Goal: Task Accomplishment & Management: Manage account settings

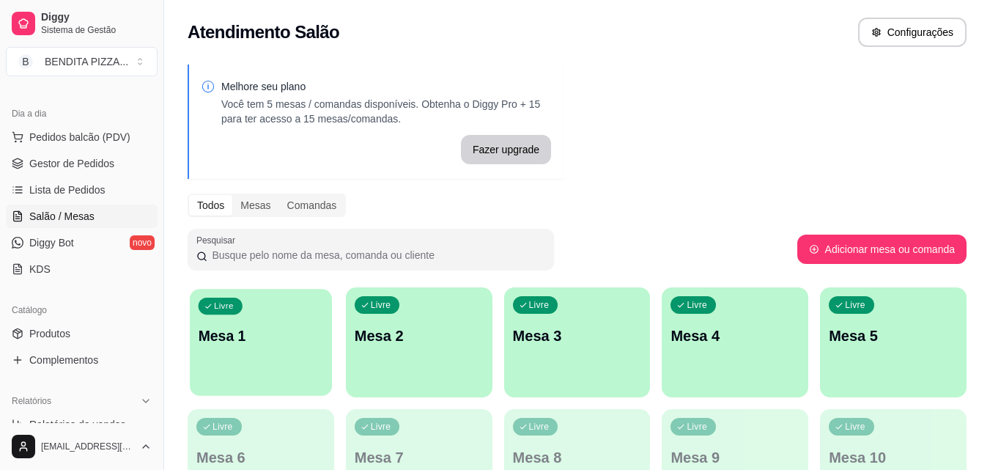
click at [323, 336] on p "Mesa 1" at bounding box center [261, 336] width 125 height 20
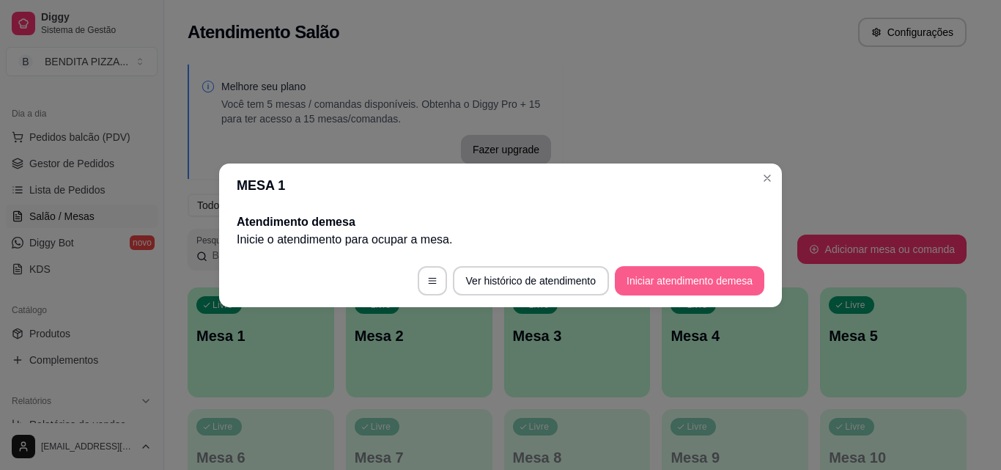
click at [703, 281] on button "Iniciar atendimento de mesa" at bounding box center [689, 280] width 149 height 29
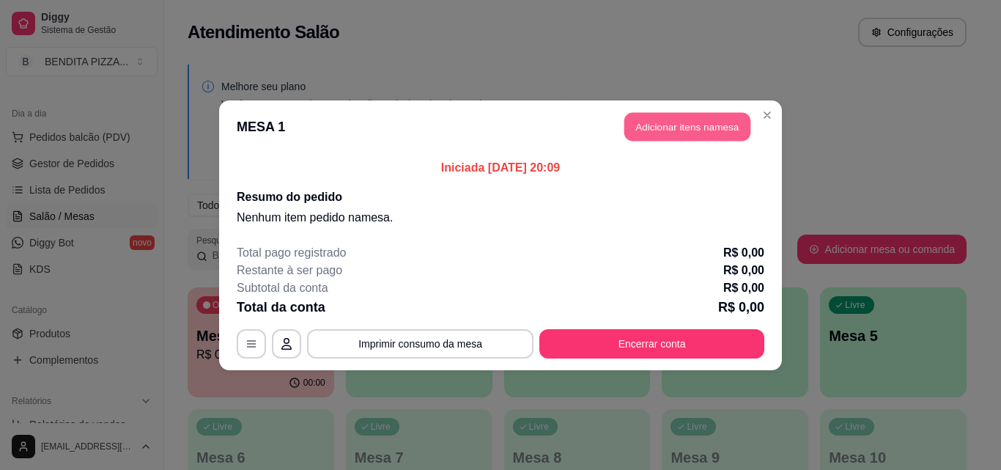
click at [701, 124] on button "Adicionar itens na mesa" at bounding box center [687, 126] width 126 height 29
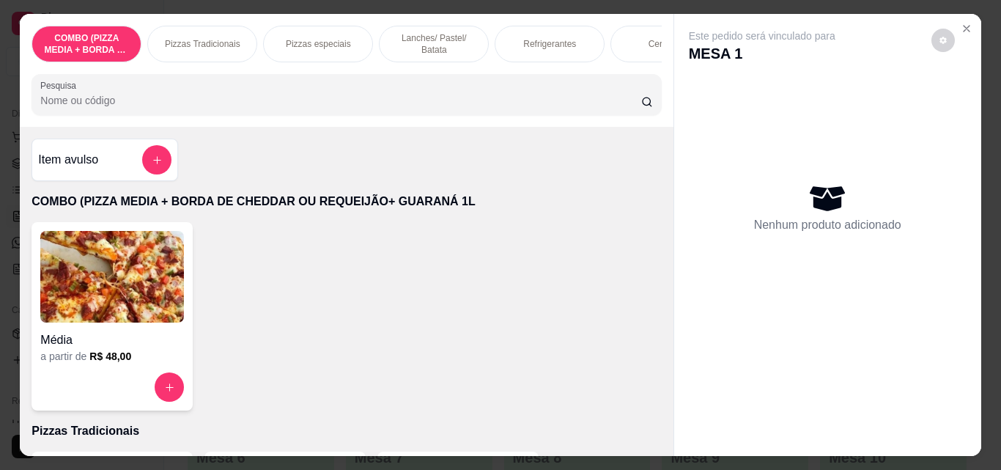
click at [199, 45] on div "Pizzas Tradicionais" at bounding box center [202, 44] width 110 height 37
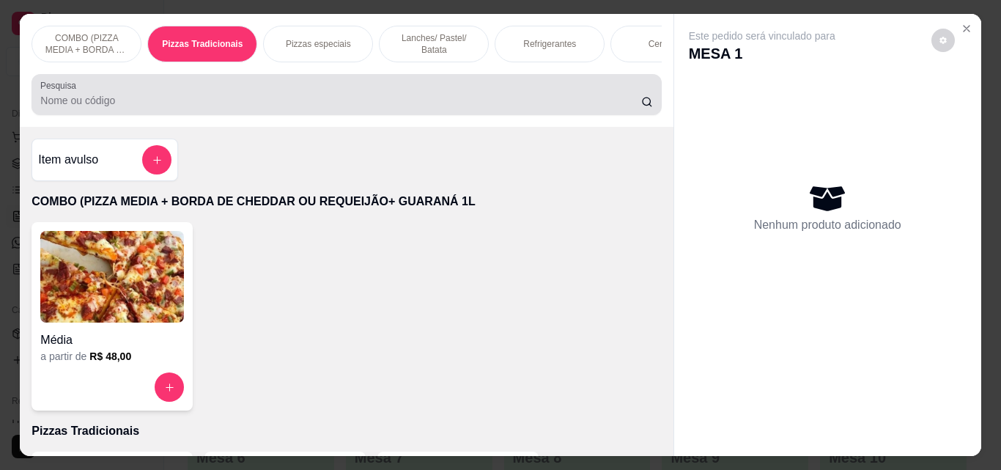
scroll to position [38, 0]
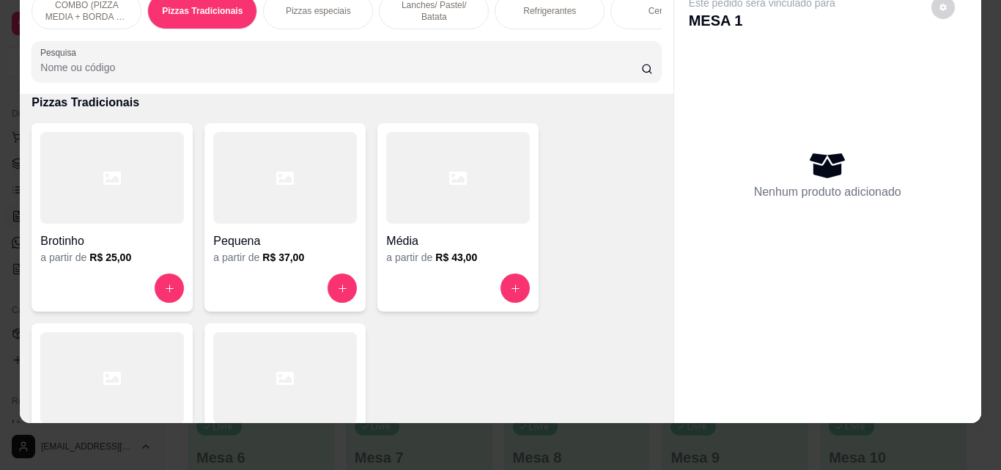
click at [180, 360] on div "Grande a partir de R$ 50,00" at bounding box center [112, 417] width 161 height 188
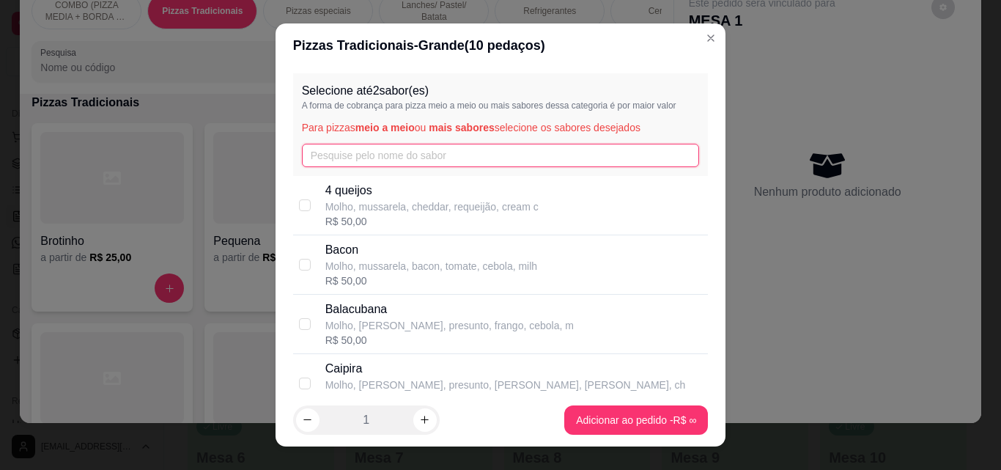
click at [329, 158] on input "text" at bounding box center [501, 155] width 398 height 23
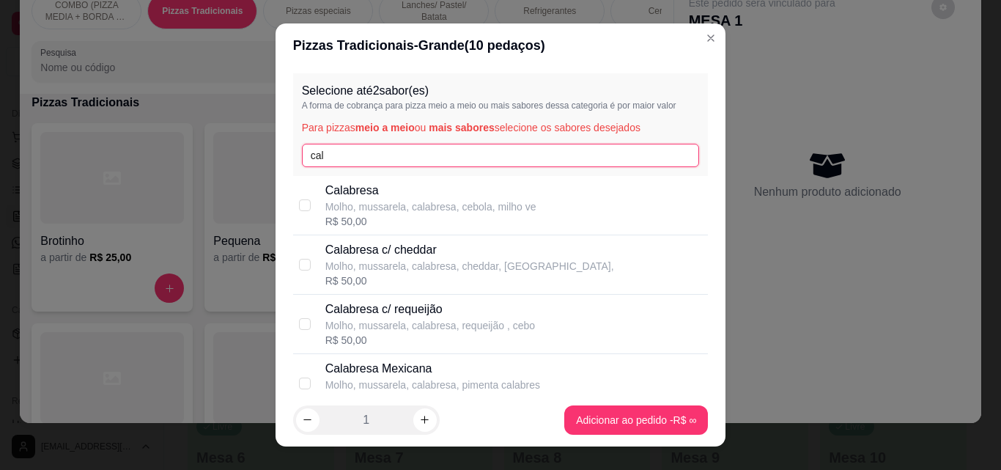
type input "cal"
click at [357, 232] on div "Calabresa Molho, mussarela, calabresa, cebola, milho ve R$ 50,00" at bounding box center [500, 205] width 415 height 59
checkbox input "true"
click at [336, 163] on input "cal" at bounding box center [501, 155] width 398 height 23
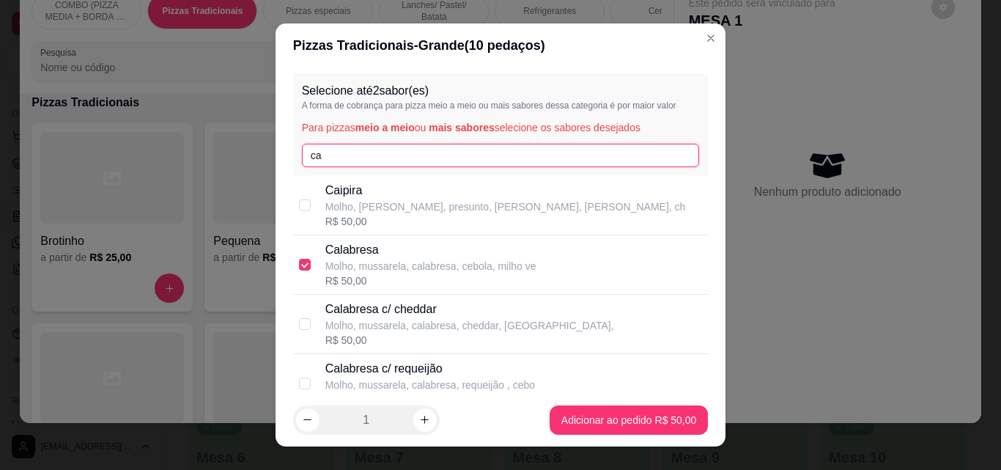
type input "c"
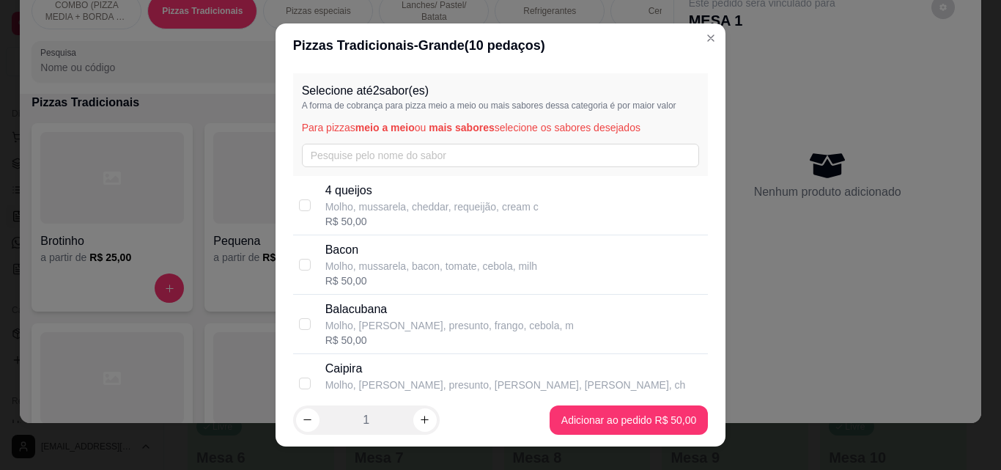
click at [333, 215] on div "R$ 50,00" at bounding box center [431, 221] width 213 height 15
checkbox input "true"
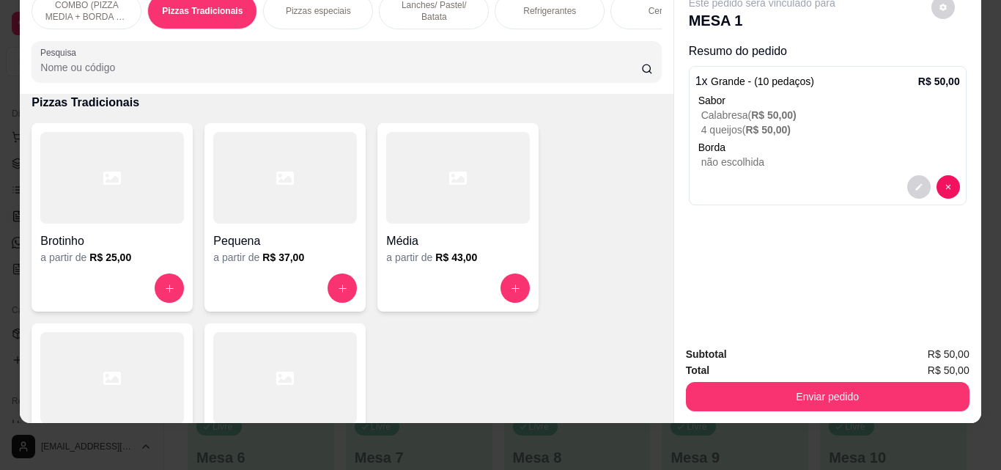
click at [538, 10] on div "Refrigerantes" at bounding box center [550, 11] width 110 height 37
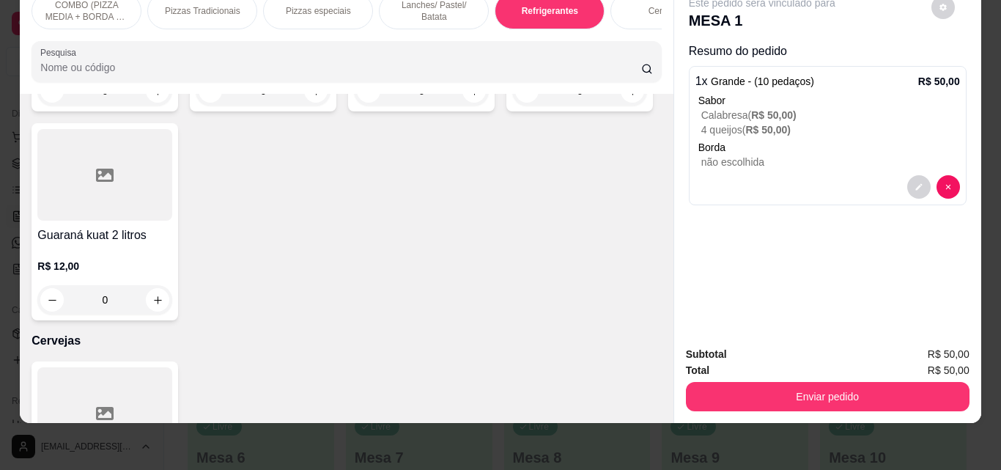
scroll to position [2541, 0]
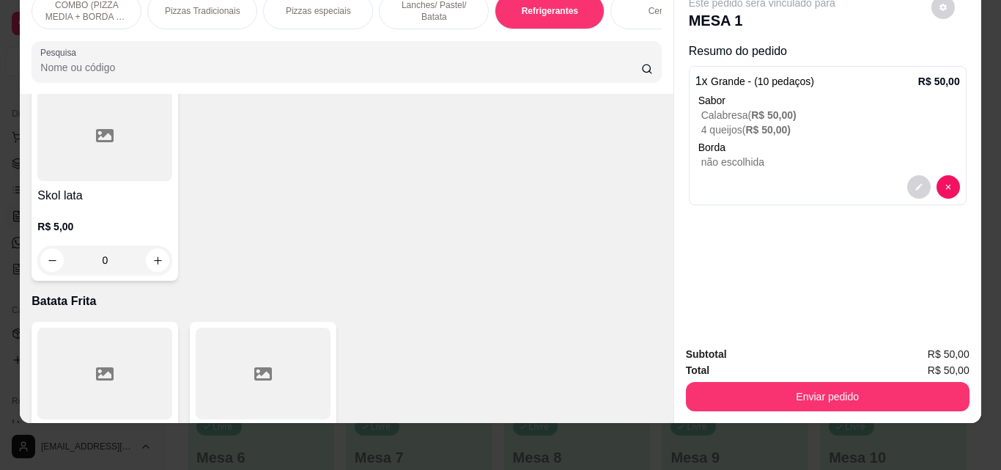
type input "1"
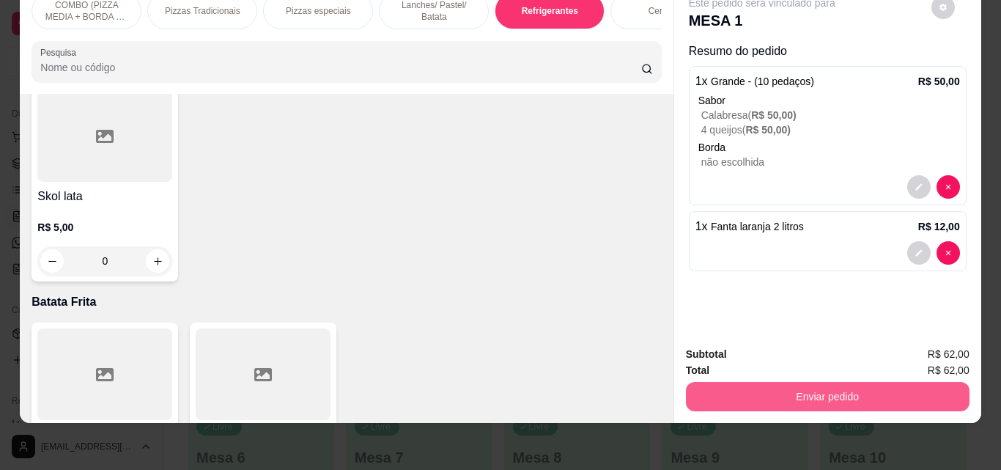
click at [760, 382] on button "Enviar pedido" at bounding box center [828, 396] width 284 height 29
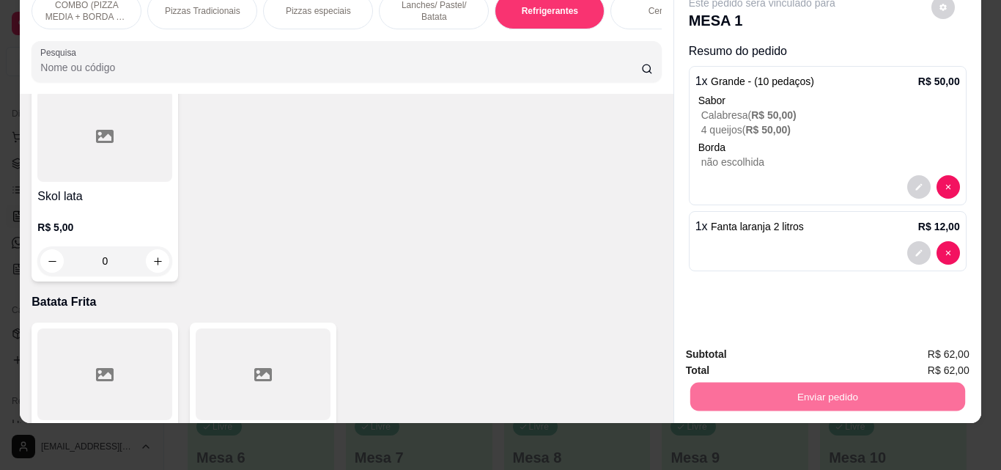
click at [766, 346] on button "Não registrar e enviar pedido" at bounding box center [779, 349] width 148 height 27
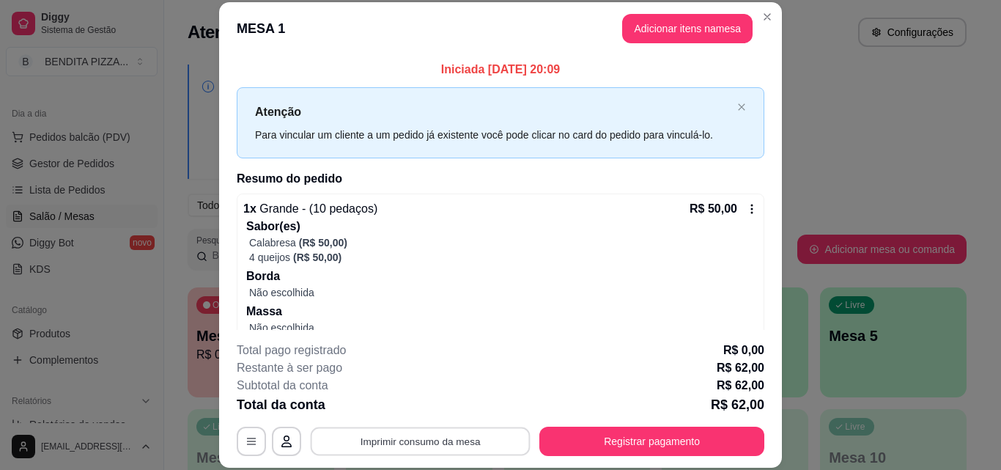
click at [418, 439] on button "Imprimir consumo da mesa" at bounding box center [421, 440] width 220 height 29
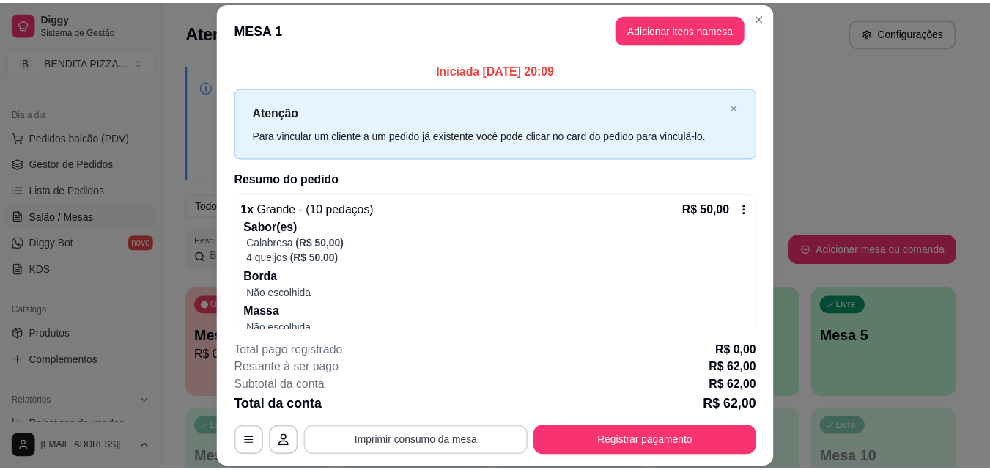
scroll to position [0, 0]
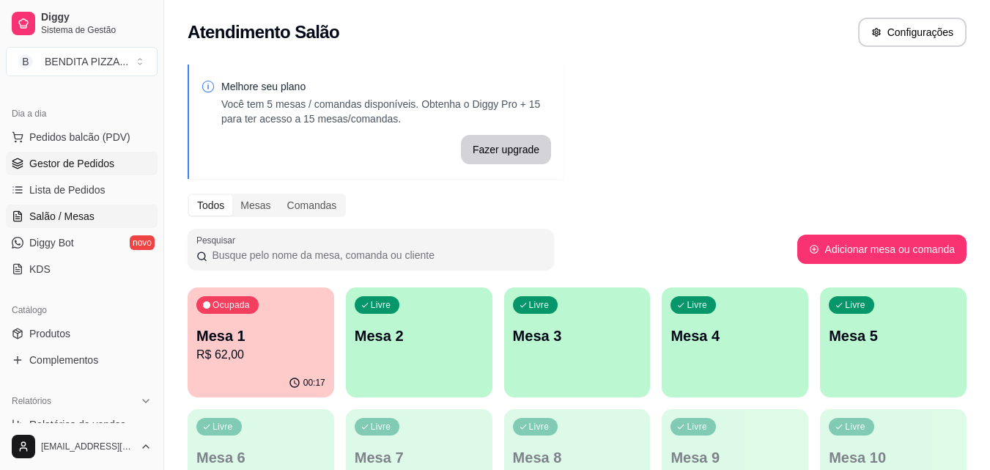
click at [79, 169] on span "Gestor de Pedidos" at bounding box center [71, 163] width 85 height 15
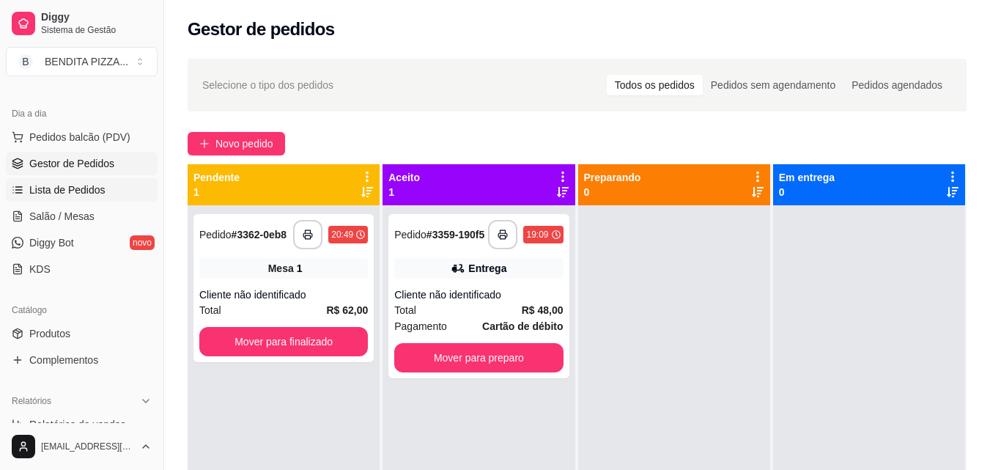
click at [76, 198] on link "Lista de Pedidos" at bounding box center [82, 189] width 152 height 23
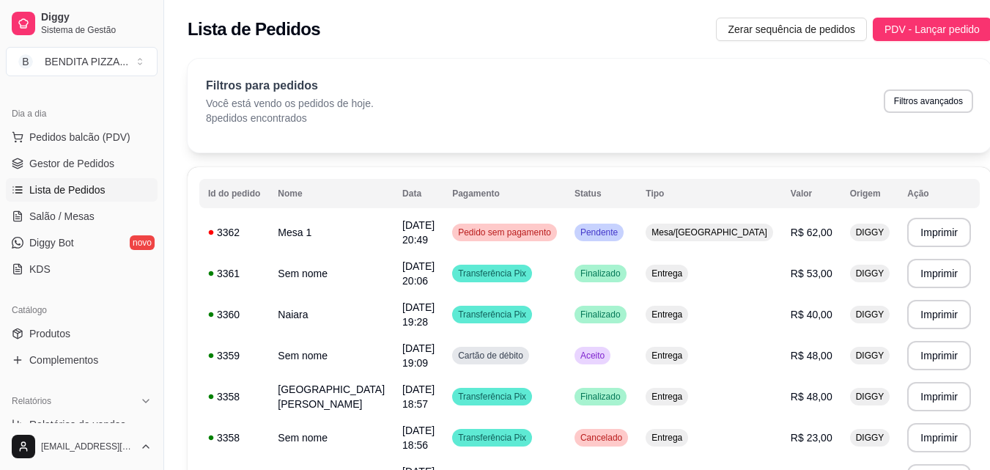
scroll to position [444, 0]
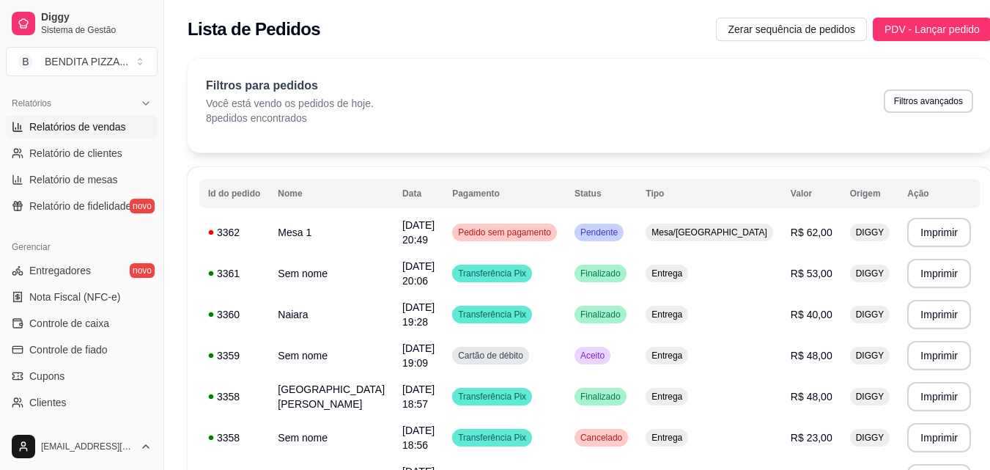
click at [62, 122] on span "Relatórios de vendas" at bounding box center [77, 126] width 97 height 15
select select "ALL"
select select "0"
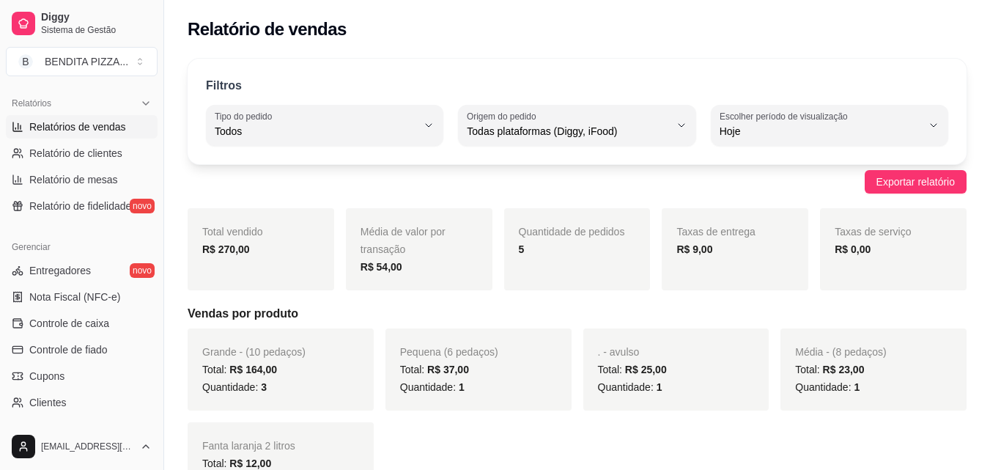
scroll to position [147, 0]
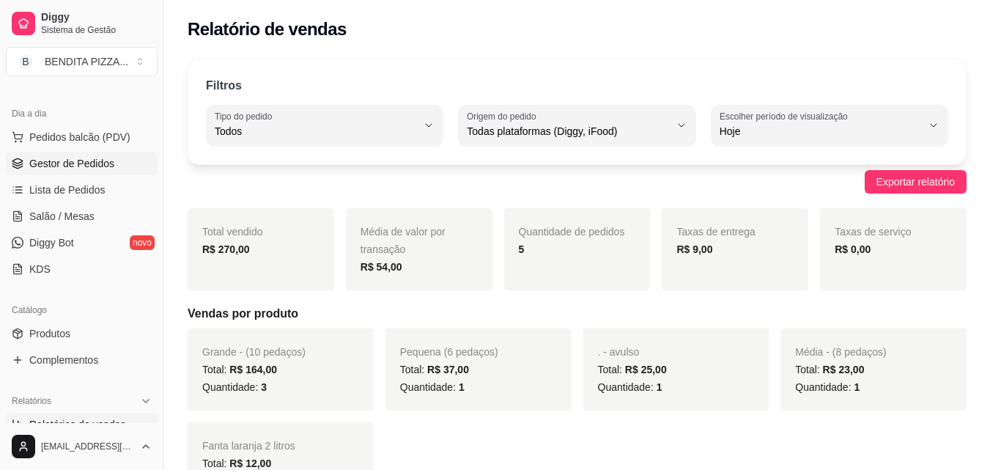
click at [113, 163] on link "Gestor de Pedidos" at bounding box center [82, 163] width 152 height 23
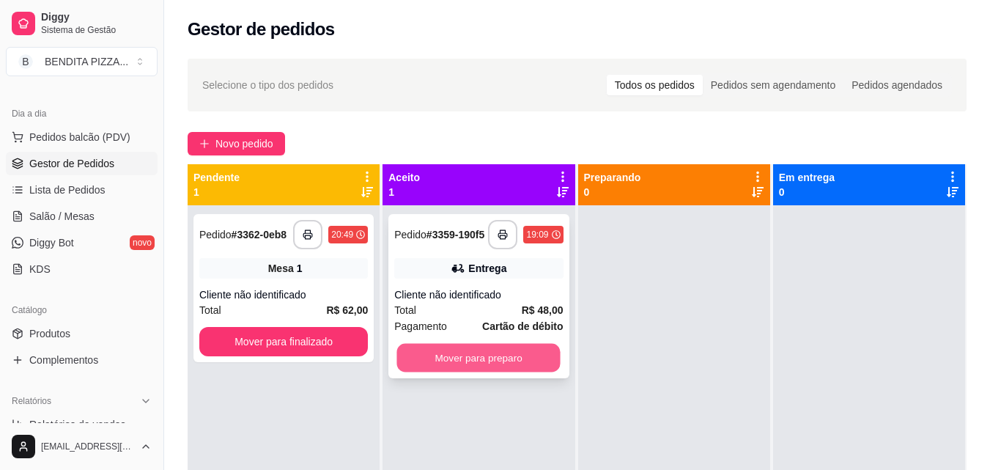
click at [520, 354] on button "Mover para preparo" at bounding box center [478, 358] width 163 height 29
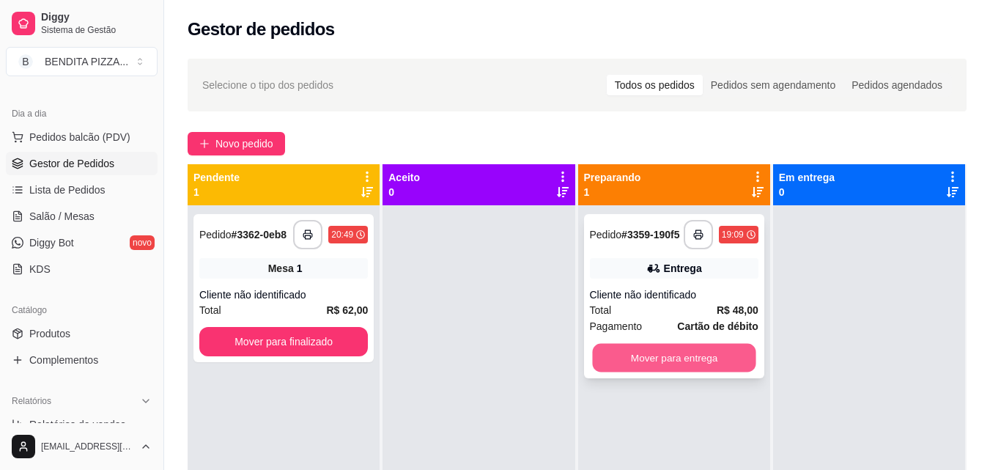
click at [614, 355] on button "Mover para entrega" at bounding box center [673, 358] width 163 height 29
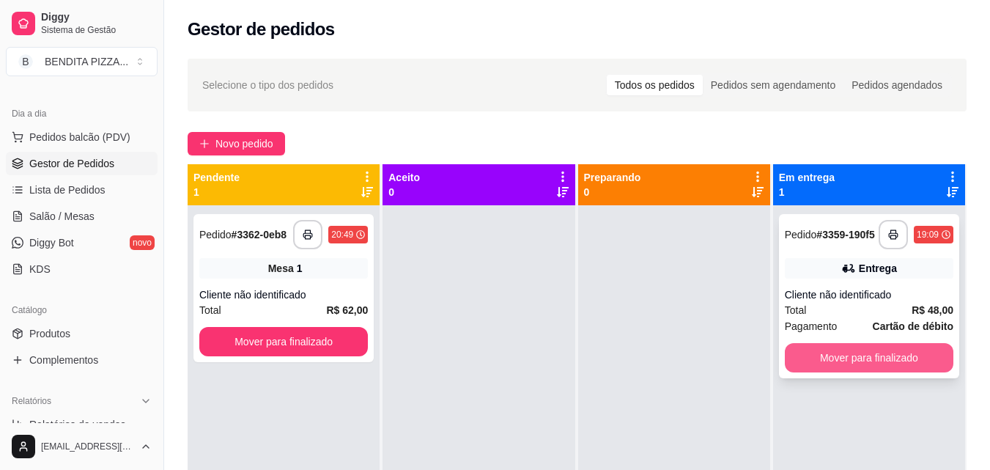
click at [832, 365] on button "Mover para finalizado" at bounding box center [869, 357] width 169 height 29
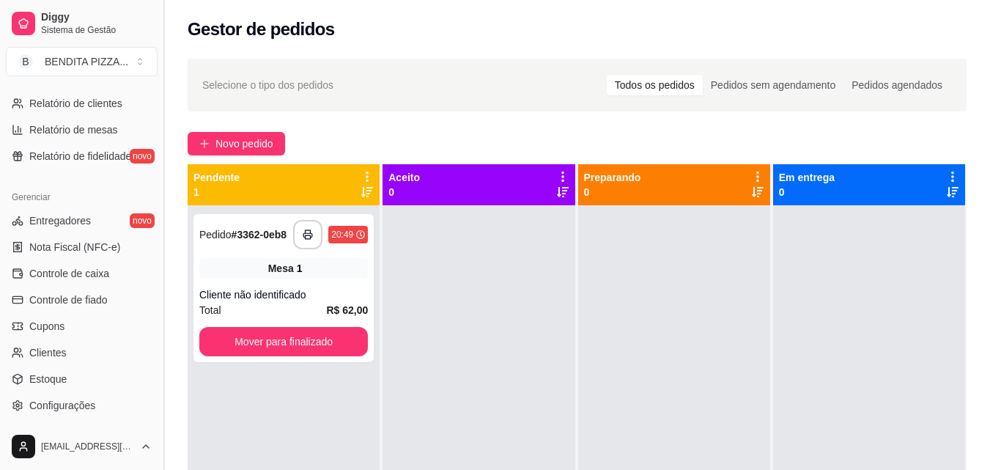
scroll to position [475, 0]
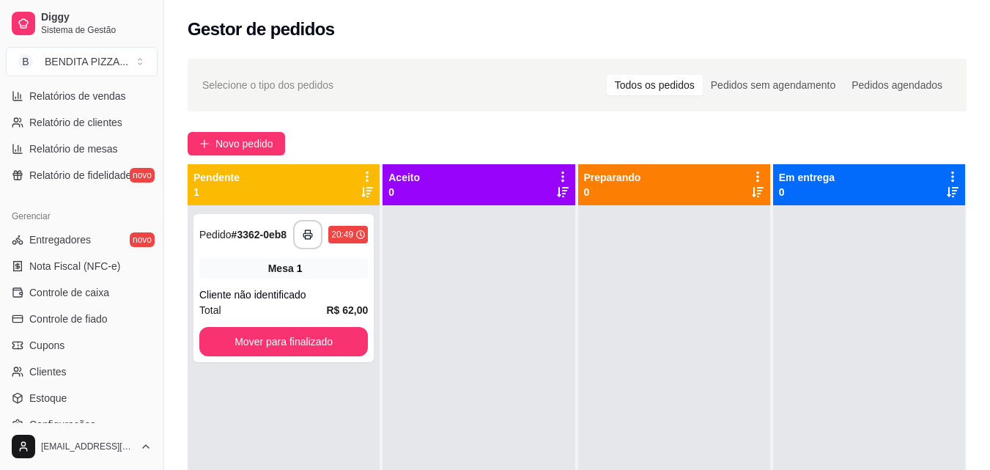
click at [169, 338] on div "**********" at bounding box center [495, 346] width 990 height 693
click at [100, 102] on span "Relatórios de vendas" at bounding box center [77, 96] width 97 height 15
select select "ALL"
select select "0"
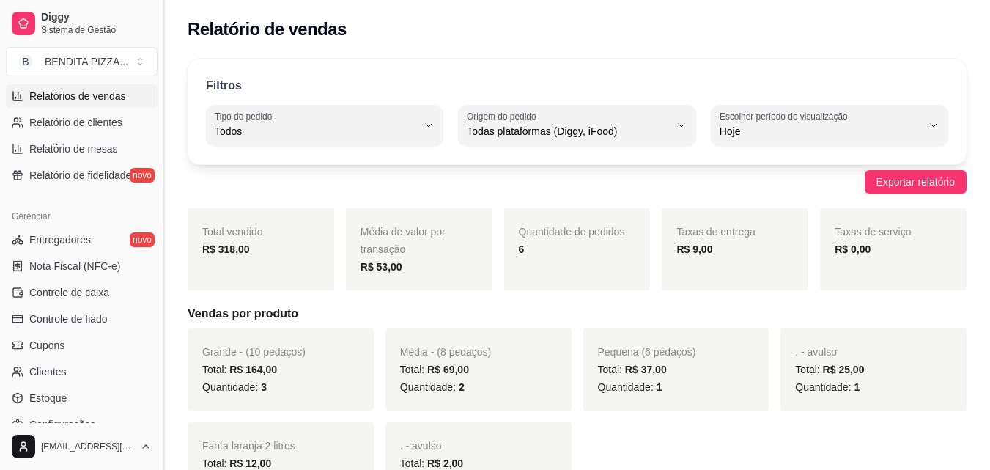
click at [162, 213] on button "Toggle Sidebar" at bounding box center [164, 235] width 12 height 470
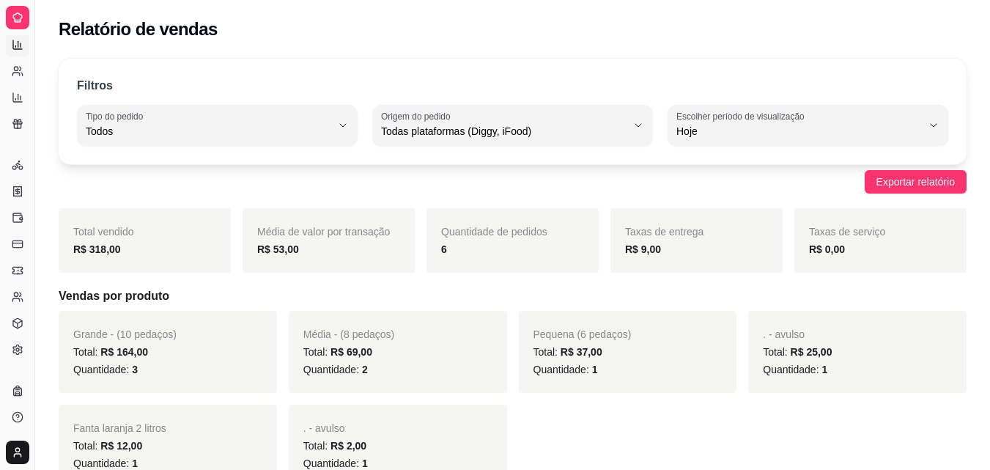
scroll to position [289, 0]
click at [34, 172] on button "Toggle Sidebar" at bounding box center [35, 235] width 12 height 470
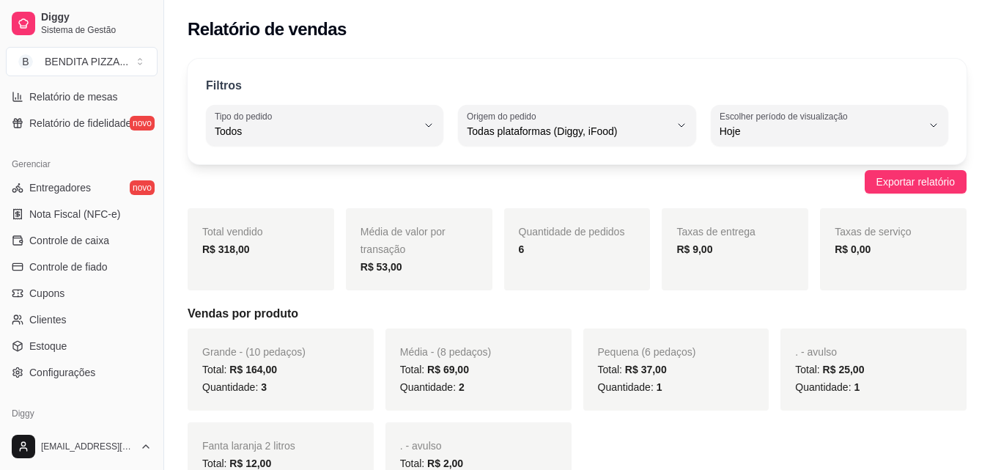
scroll to position [229, 0]
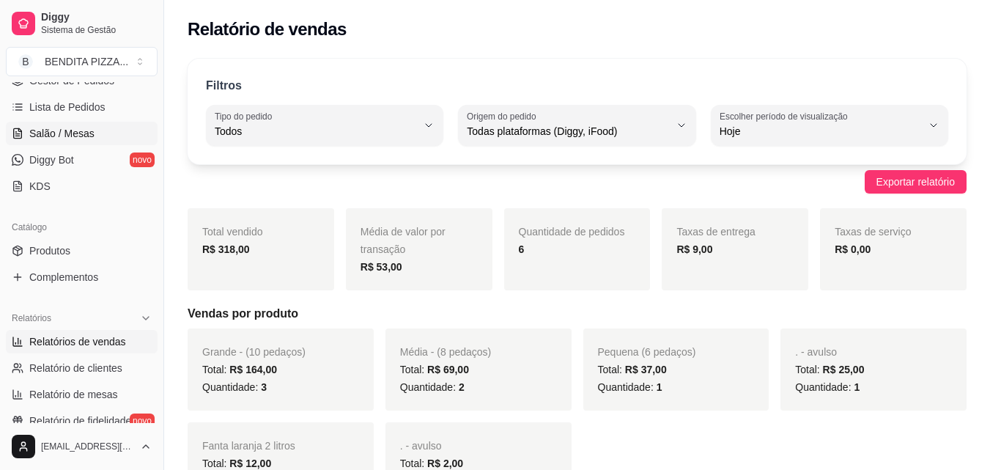
click at [89, 128] on span "Salão / Mesas" at bounding box center [61, 133] width 65 height 15
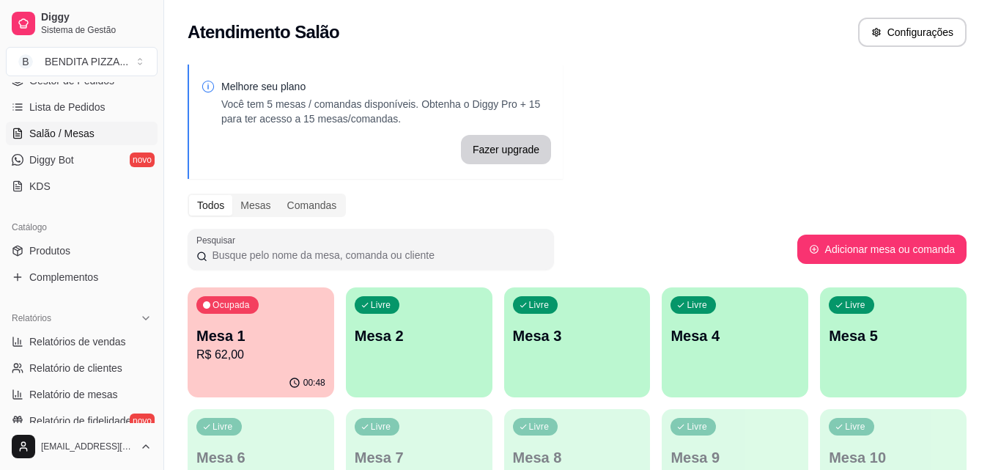
click at [294, 330] on p "Mesa 1" at bounding box center [260, 335] width 129 height 21
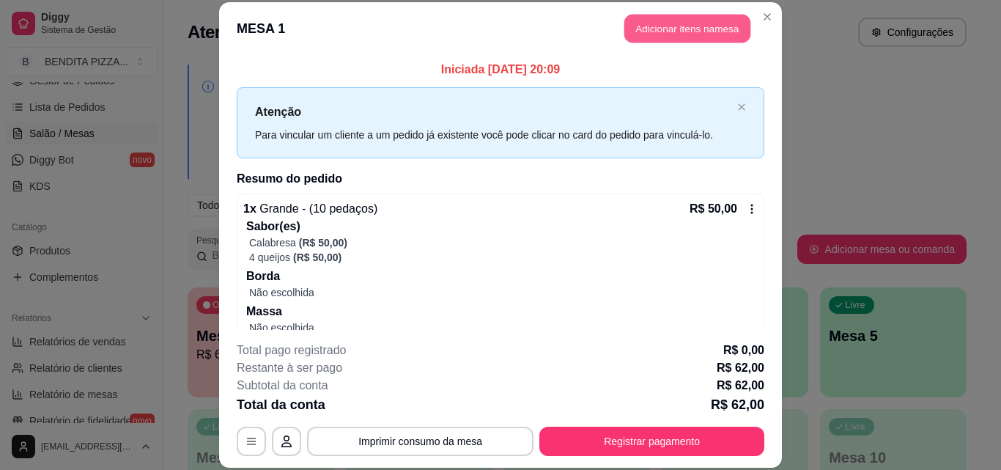
click at [695, 40] on button "Adicionar itens na mesa" at bounding box center [687, 29] width 126 height 29
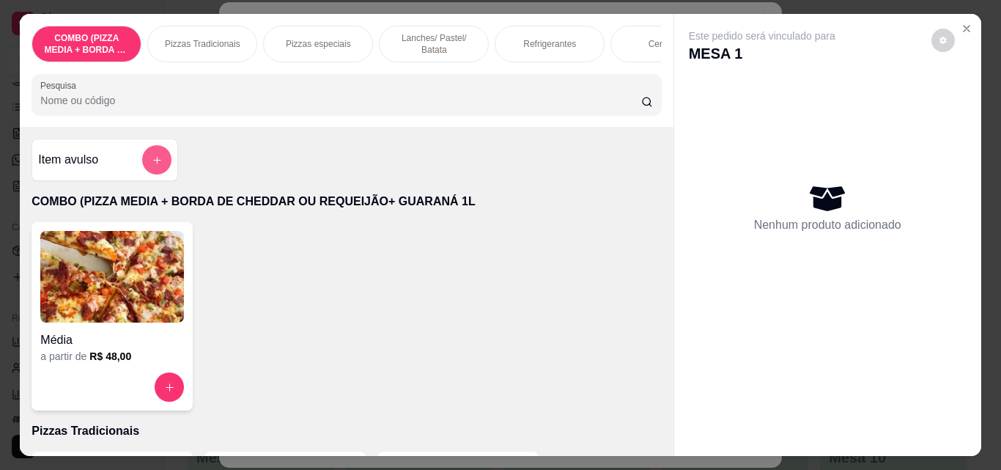
click at [144, 154] on button "add-separate-item" at bounding box center [156, 159] width 29 height 29
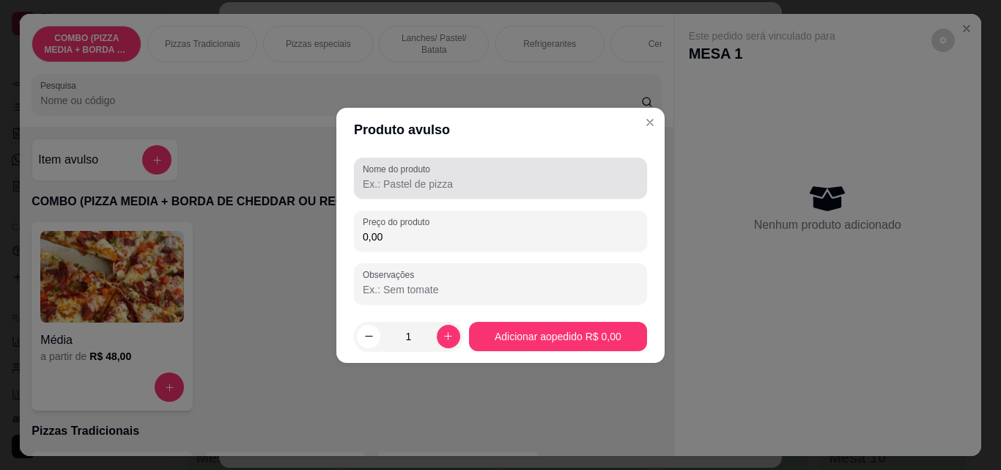
click at [447, 183] on input "Nome do produto" at bounding box center [501, 184] width 276 height 15
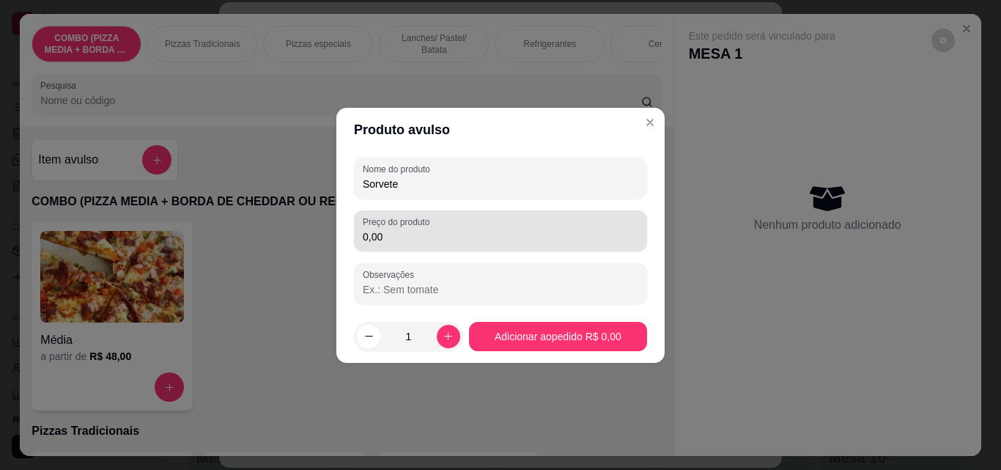
type input "Sorvete"
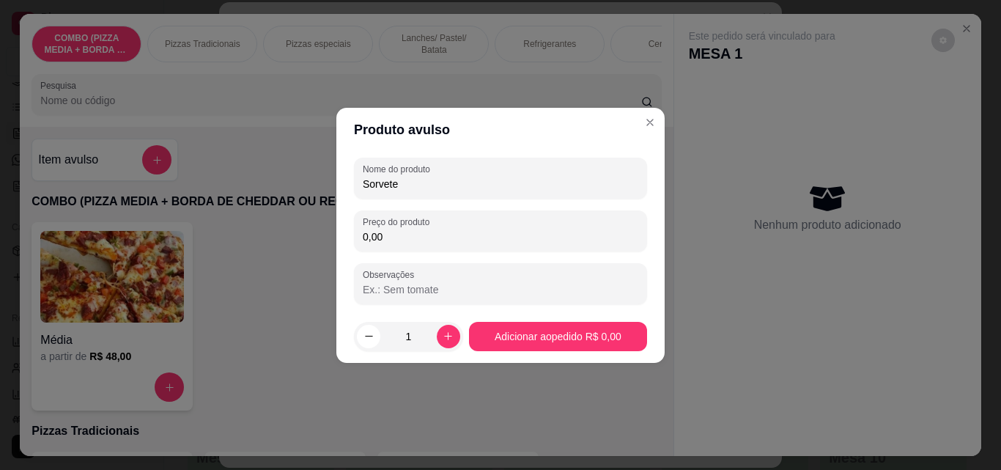
click at [482, 238] on input "0,00" at bounding box center [501, 236] width 276 height 15
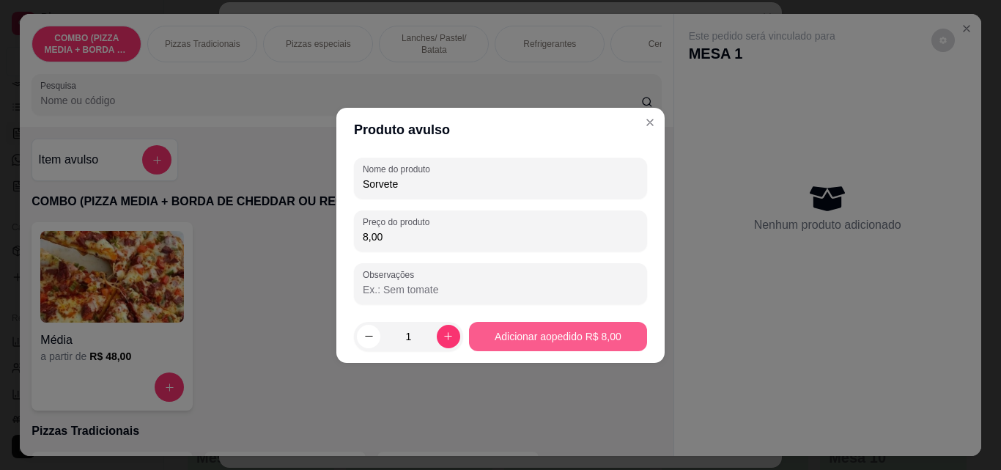
type input "8,00"
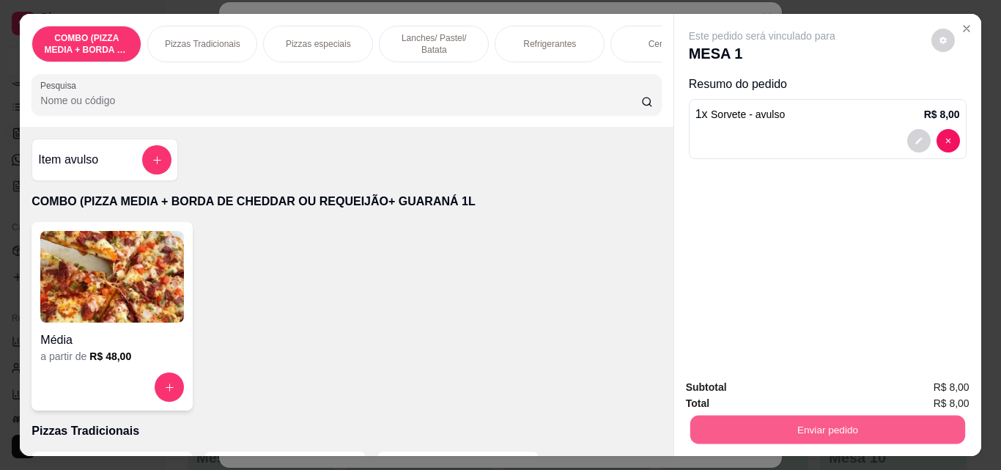
click at [885, 415] on button "Enviar pedido" at bounding box center [827, 429] width 275 height 29
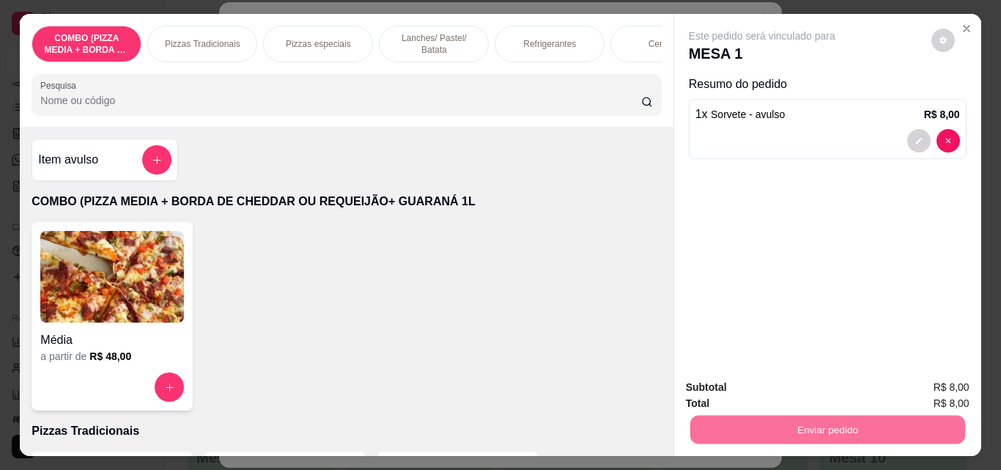
click at [788, 379] on button "Não registrar e enviar pedido" at bounding box center [779, 387] width 148 height 27
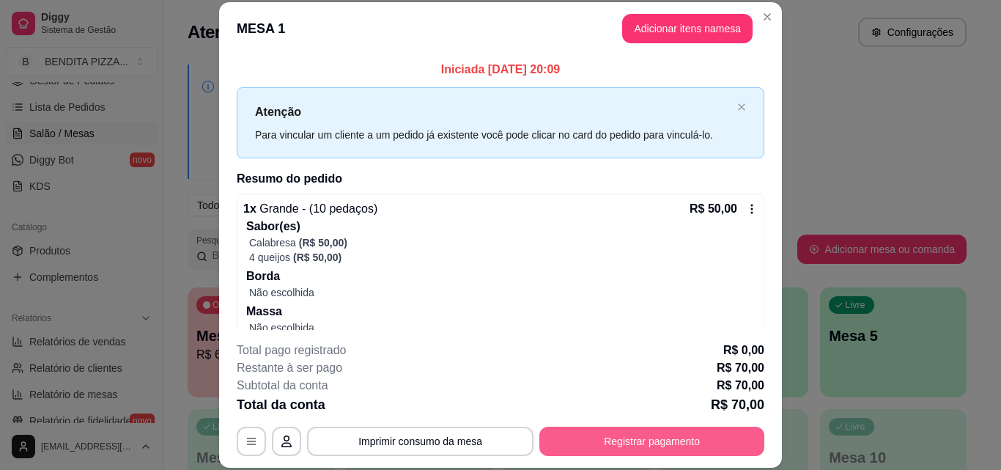
click at [688, 441] on button "Registrar pagamento" at bounding box center [651, 440] width 225 height 29
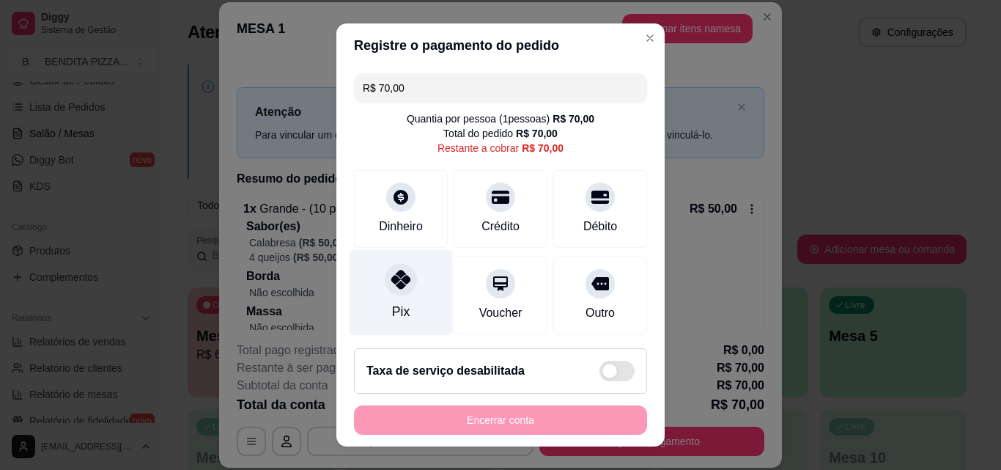
click at [412, 291] on div "Pix" at bounding box center [401, 293] width 103 height 86
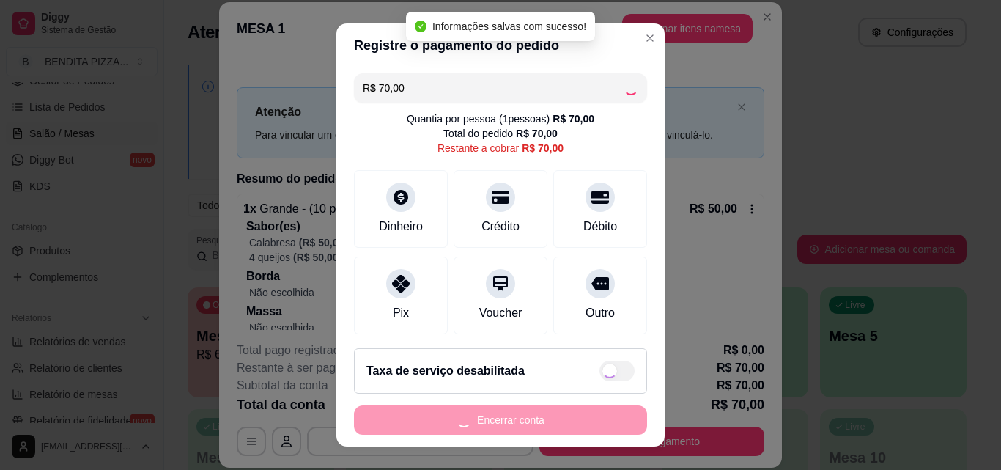
type input "R$ 0,00"
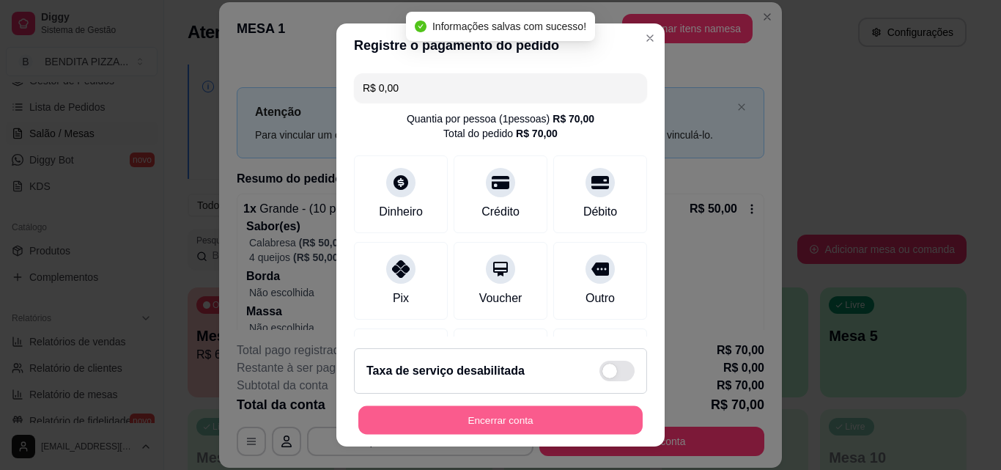
click at [595, 415] on button "Encerrar conta" at bounding box center [500, 420] width 284 height 29
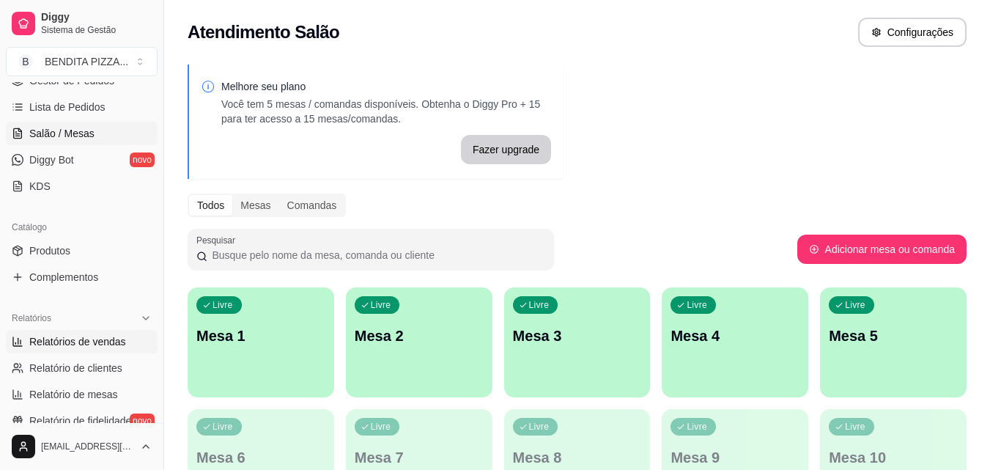
click at [130, 346] on link "Relatórios de vendas" at bounding box center [82, 341] width 152 height 23
select select "ALL"
select select "0"
